Goal: Obtain resource: Download file/media

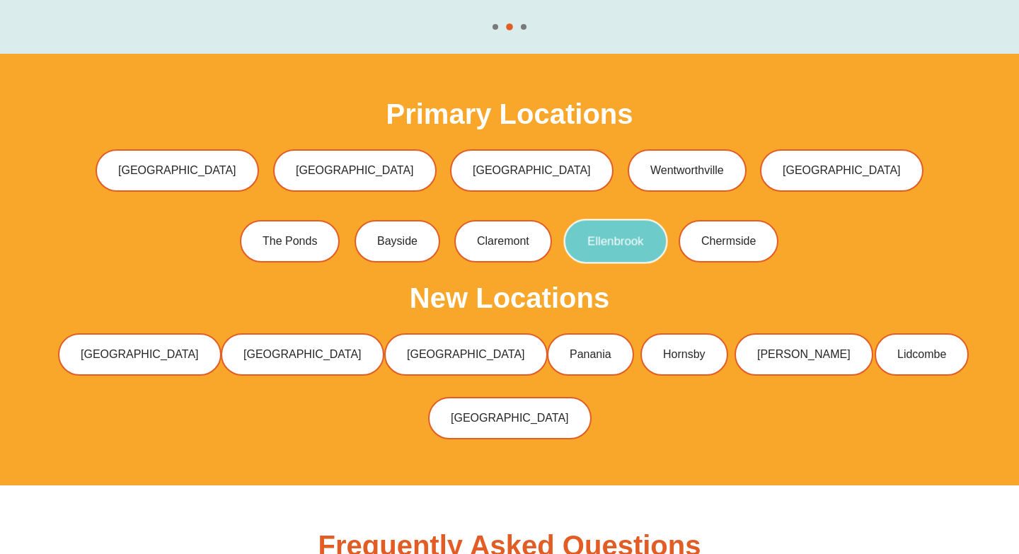
scroll to position [4293, 0]
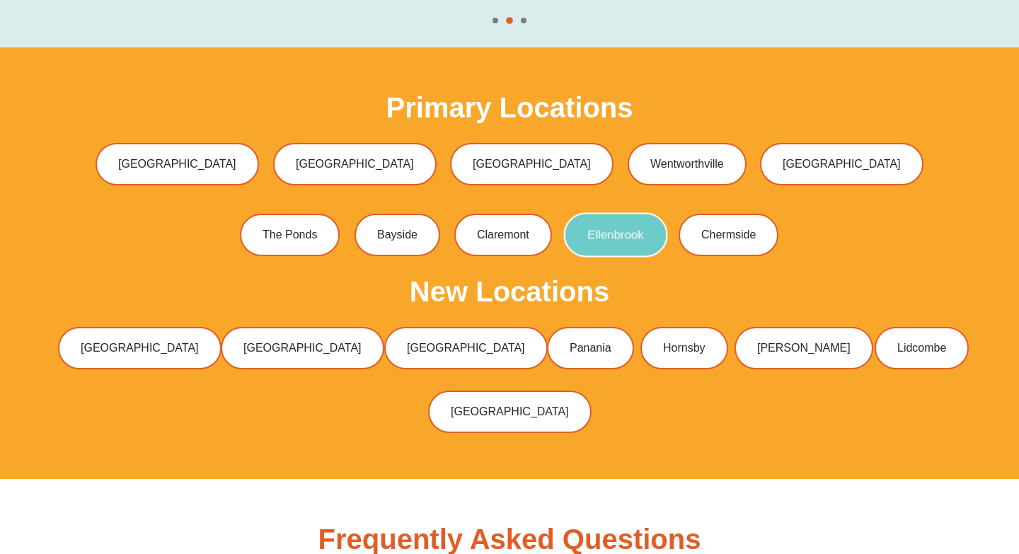
click at [652, 213] on link "Ellenbrook" at bounding box center [615, 235] width 104 height 45
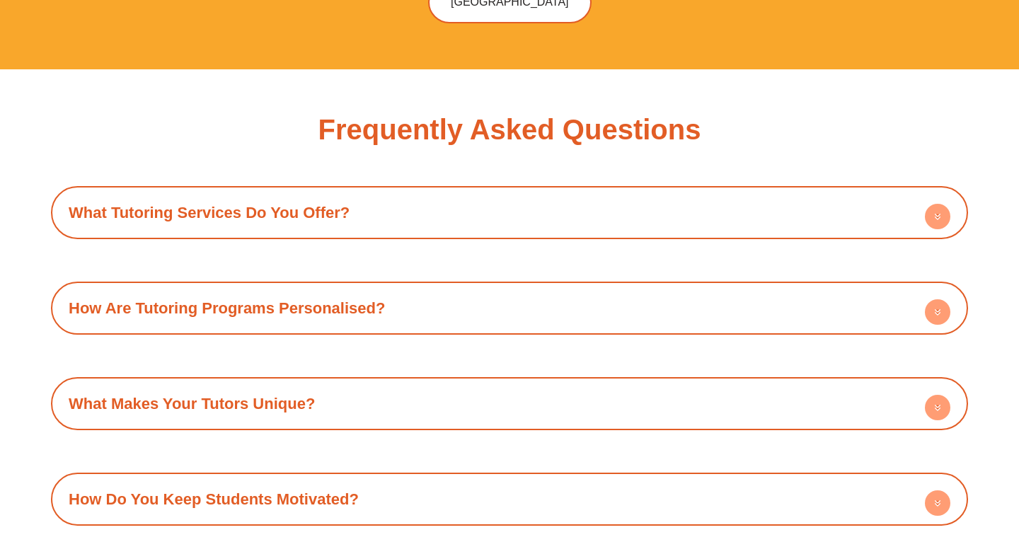
scroll to position [4672, 0]
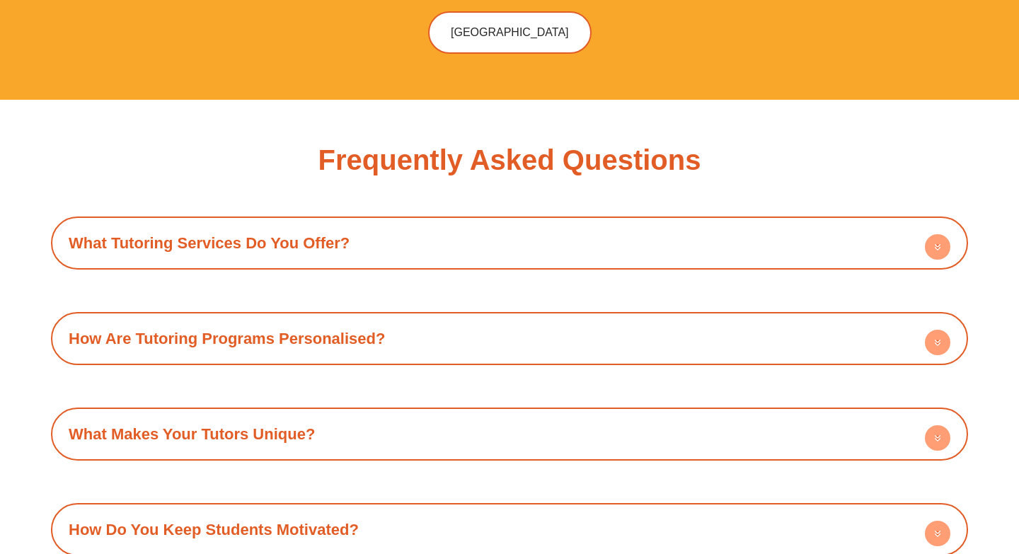
click at [942, 234] on circle at bounding box center [937, 246] width 25 height 25
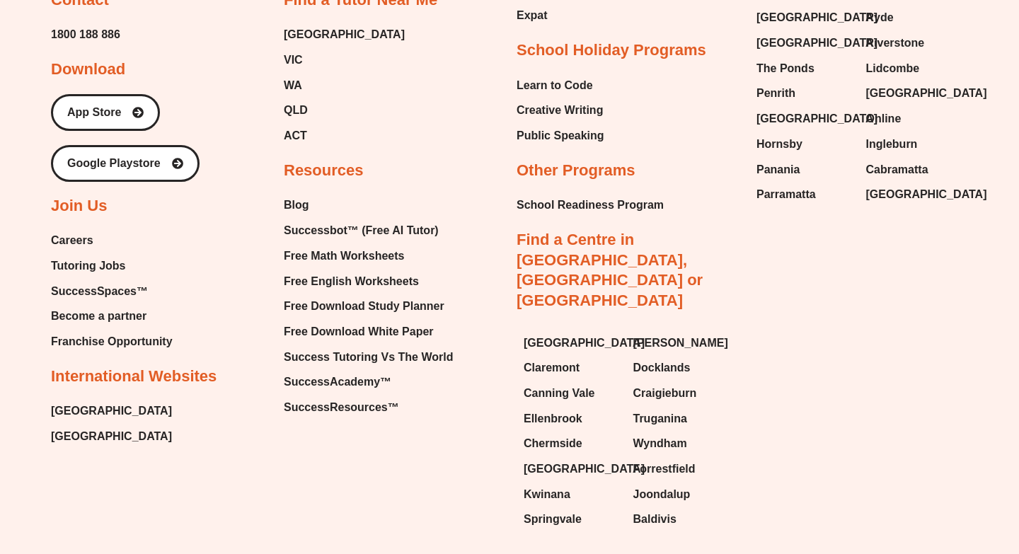
scroll to position [6104, 0]
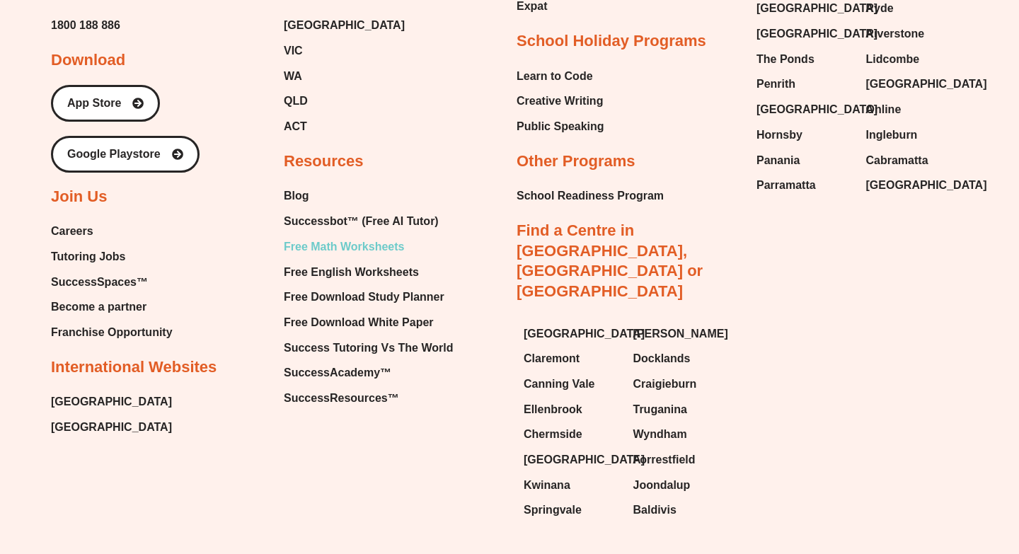
click at [358, 236] on span "Free Math Worksheets" at bounding box center [344, 246] width 120 height 21
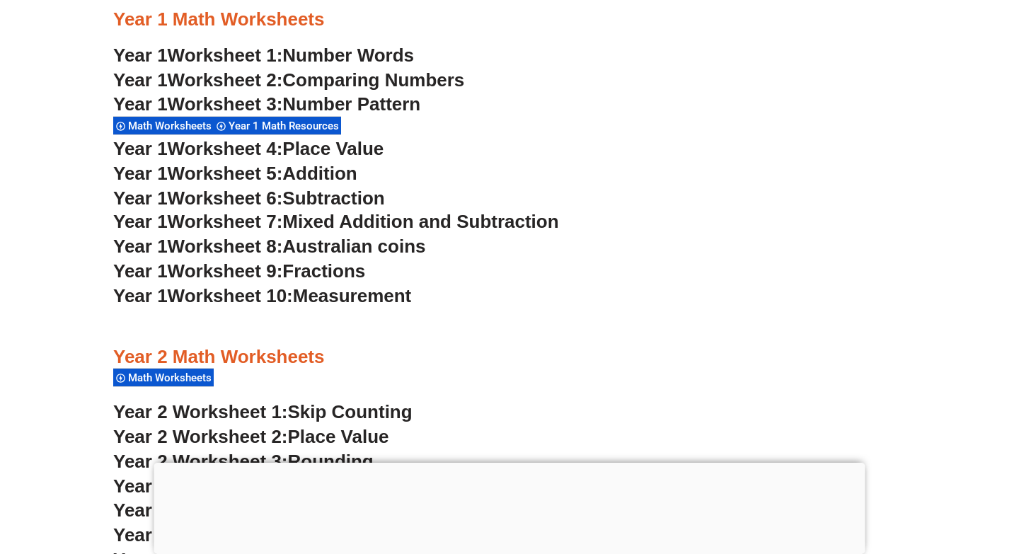
scroll to position [1410, 0]
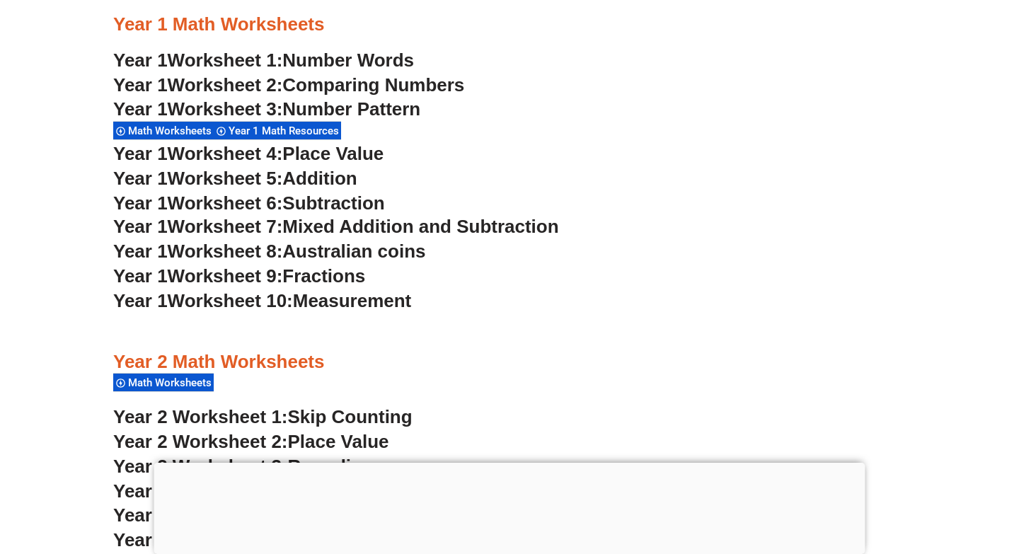
click at [330, 224] on span "Mixed Addition and Subtraction" at bounding box center [420, 226] width 276 height 21
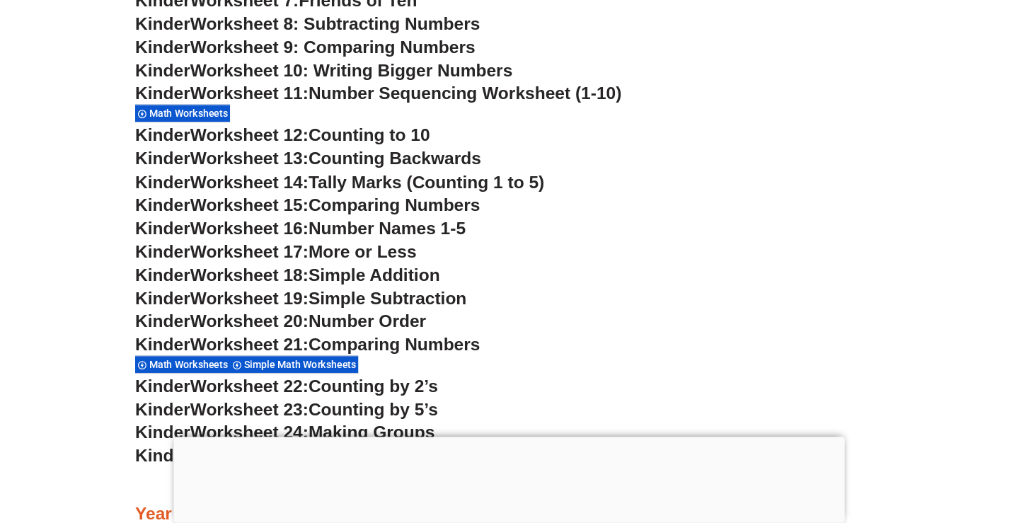
scroll to position [863, 0]
